Goal: Find specific page/section: Find specific page/section

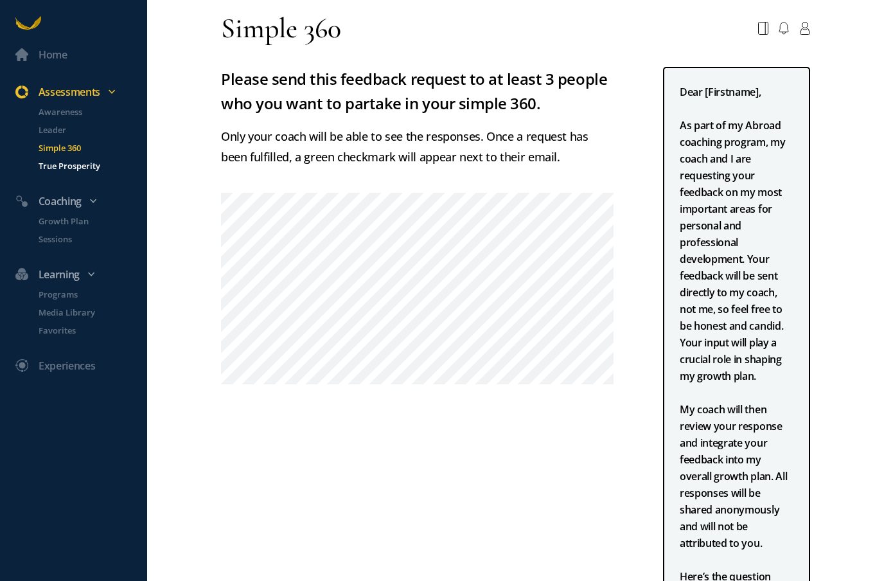
click at [64, 168] on p "True Prosperity" at bounding box center [92, 165] width 106 height 13
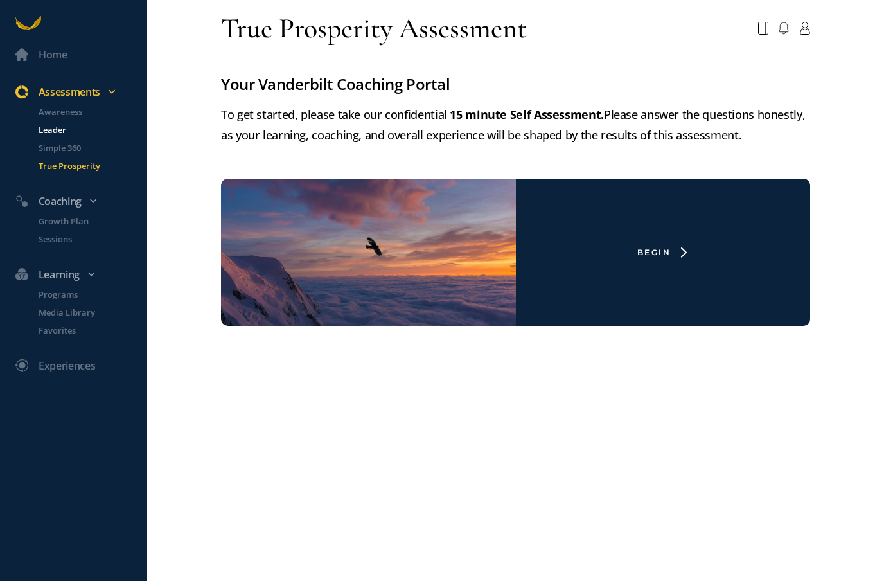
click at [58, 132] on p "Leader" at bounding box center [92, 129] width 106 height 13
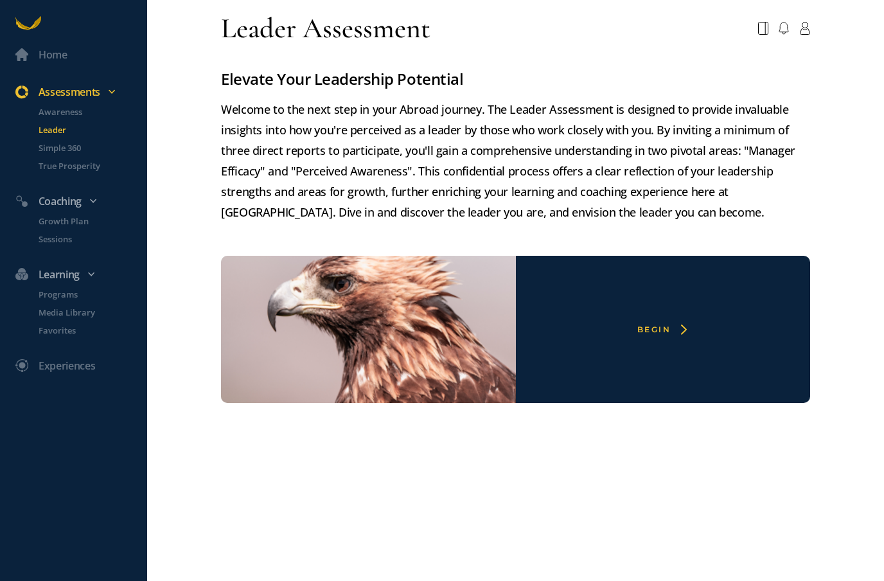
click at [657, 332] on div "Begin" at bounding box center [653, 329] width 33 height 10
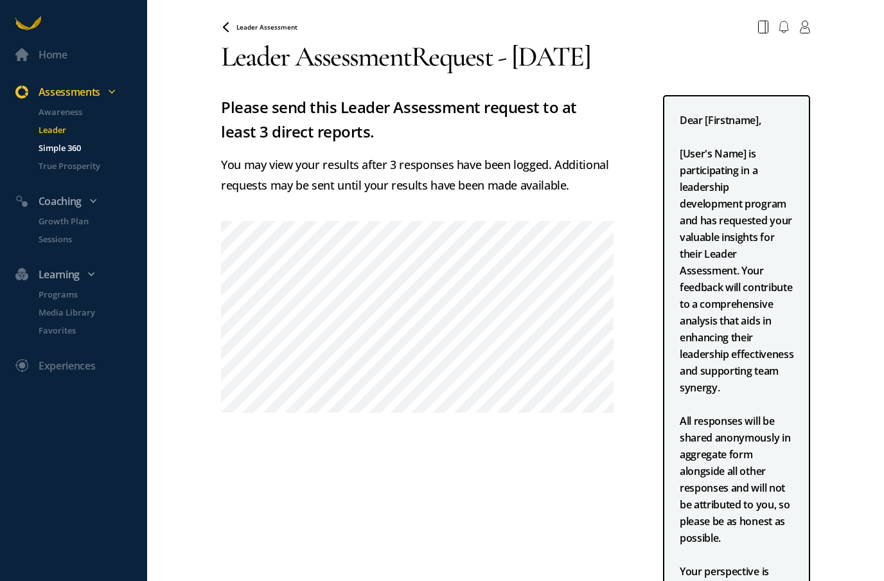
click at [62, 146] on p "Simple 360" at bounding box center [92, 147] width 106 height 13
